Goal: Information Seeking & Learning: Learn about a topic

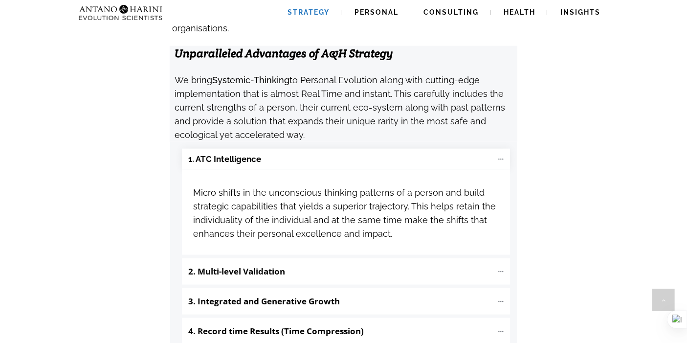
scroll to position [1061, 0]
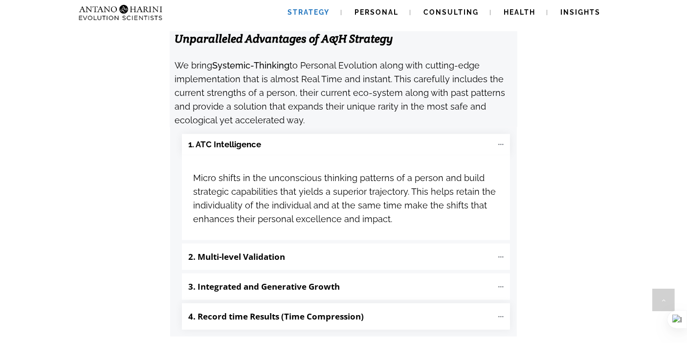
click at [381, 308] on p "4. Record time Results (Time Compression)" at bounding box center [340, 316] width 305 height 17
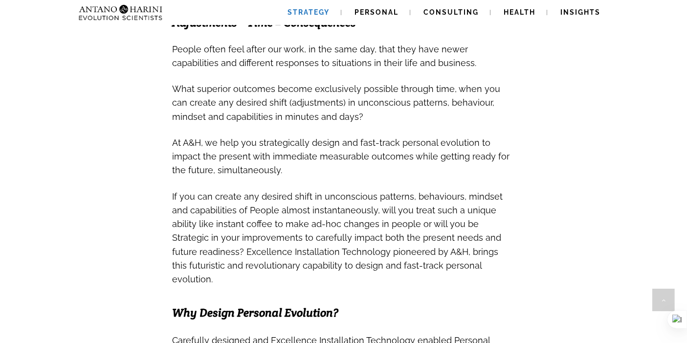
scroll to position [372, 0]
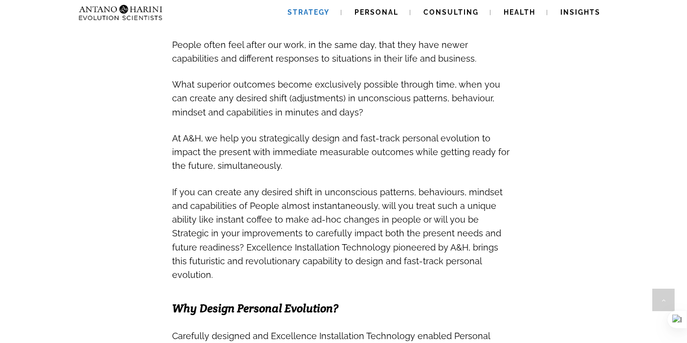
click at [490, 187] on span "If you can create any desired shift in unconscious patterns, behaviours, mindse…" at bounding box center [338, 233] width 330 height 93
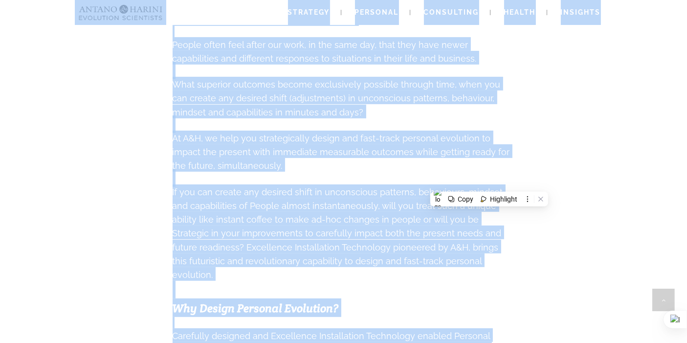
copy body "Strategy Personal Consulting Health Insights Strategy Personal Consulting Healt…"
click at [333, 187] on span "If you can create any desired shift in unconscious patterns, behaviours, mindse…" at bounding box center [338, 233] width 330 height 93
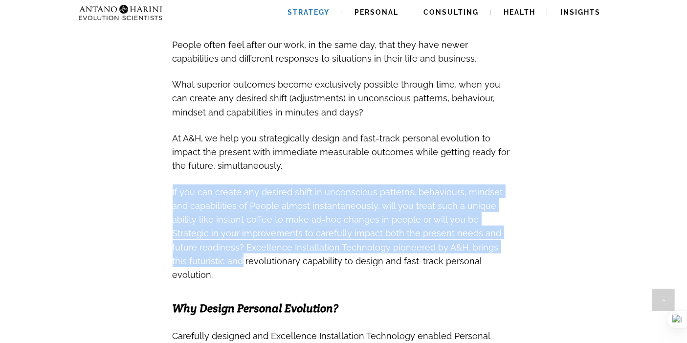
drag, startPoint x: 146, startPoint y: 178, endPoint x: 496, endPoint y: 237, distance: 354.4
copy span "If you can create any desired shift in unconscious patterns, behaviours, mindse…"
click at [221, 79] on span "What superior outcomes become exclusively possible through time, when you can c…" at bounding box center [337, 98] width 328 height 38
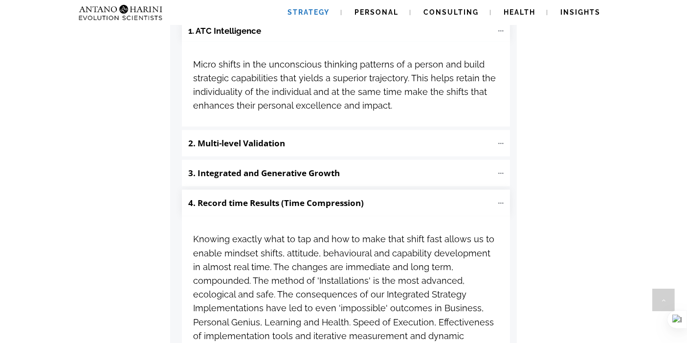
scroll to position [1176, 0]
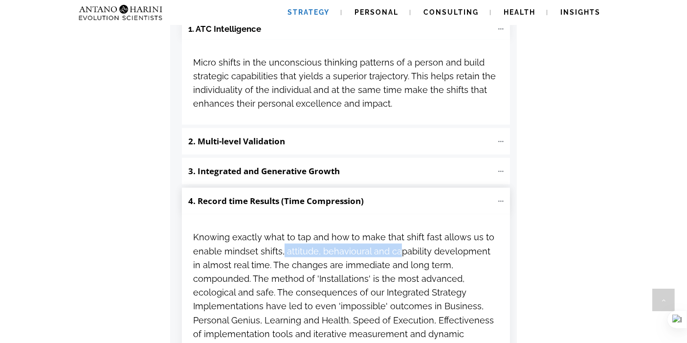
drag, startPoint x: 282, startPoint y: 206, endPoint x: 396, endPoint y: 209, distance: 114.4
click at [396, 226] on span "Knowing exactly what to tap and how to make that shift fast allows us to enable…" at bounding box center [343, 297] width 301 height 142
click at [377, 232] on span "Knowing exactly what to tap and how to make that shift fast allows us to enable…" at bounding box center [343, 299] width 301 height 134
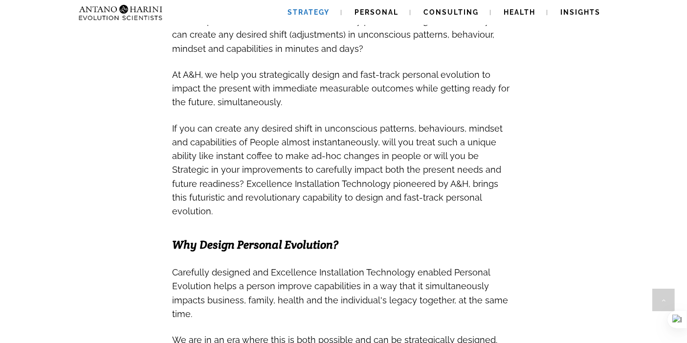
scroll to position [427, 0]
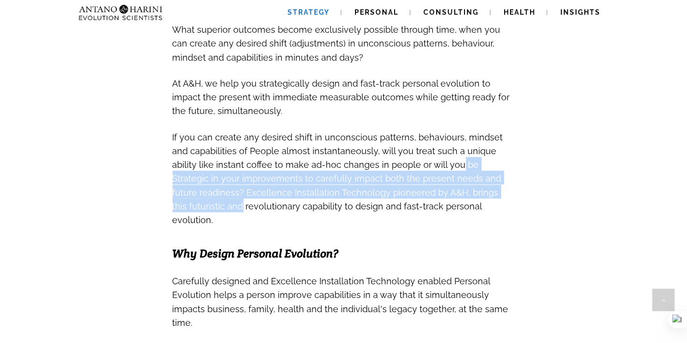
drag, startPoint x: 414, startPoint y: 149, endPoint x: 516, endPoint y: 171, distance: 104.6
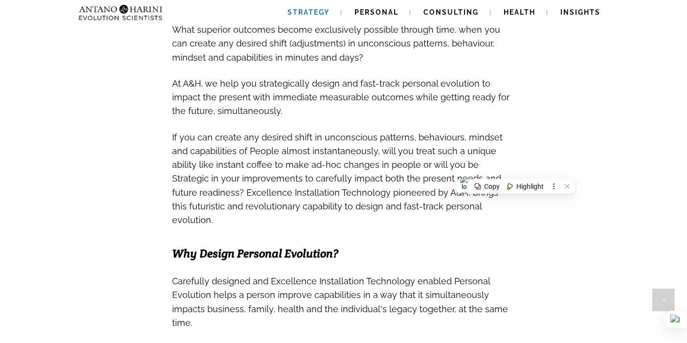
click at [420, 132] on span "If you can create any desired shift in unconscious patterns, behaviours, mindse…" at bounding box center [338, 178] width 330 height 93
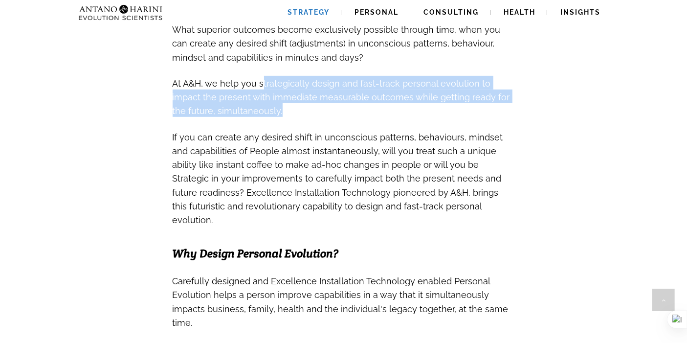
drag, startPoint x: 260, startPoint y: 66, endPoint x: 393, endPoint y: 94, distance: 136.3
click at [393, 94] on h3 "At A&H, we help you strategically design and fast-track personal evolution to i…" at bounding box center [344, 97] width 342 height 42
copy span "trategically design and fast-track personal evolution to impact the present wit…"
click at [355, 184] on span "If you can create any desired shift in unconscious patterns, behaviours, mindse…" at bounding box center [338, 177] width 330 height 100
